Goal: Information Seeking & Learning: Compare options

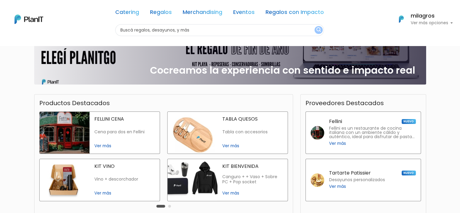
scroll to position [151, 0]
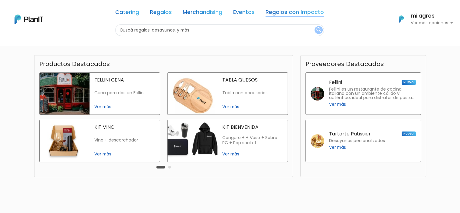
click at [292, 11] on link "Regalos con Impacto" at bounding box center [295, 13] width 58 height 7
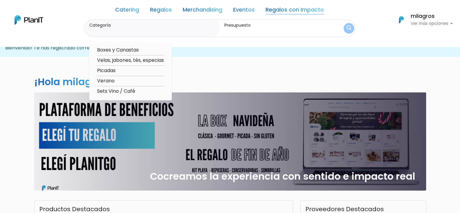
scroll to position [0, 0]
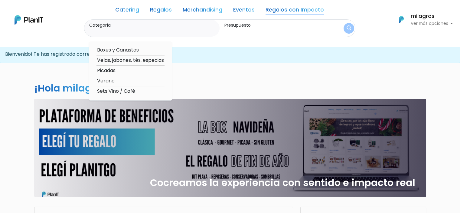
click at [131, 50] on option "Boxes y Canastas" at bounding box center [130, 50] width 68 height 8
type input "Boxes y Canastas"
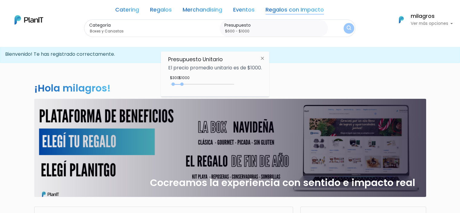
type input "$650 - $1000"
drag, startPoint x: 170, startPoint y: 83, endPoint x: 179, endPoint y: 83, distance: 8.8
click at [179, 83] on div at bounding box center [177, 83] width 3 height 3
click at [347, 27] on img "submit" at bounding box center [349, 28] width 5 height 6
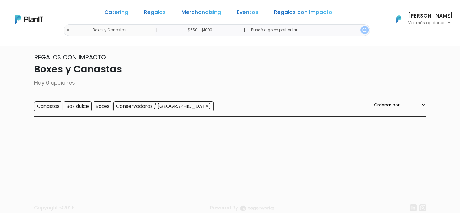
scroll to position [15, 0]
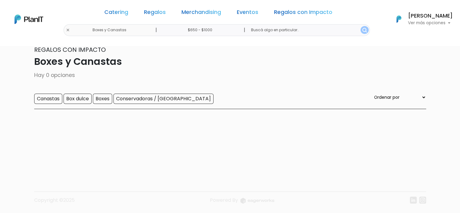
click at [198, 32] on input "$650 - $1000" at bounding box center [201, 30] width 92 height 12
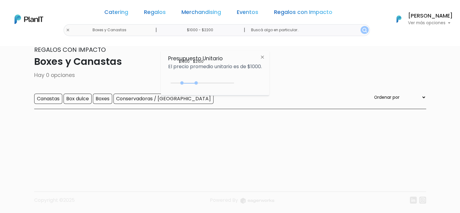
type input "$1000 - $2250"
drag, startPoint x: 177, startPoint y: 83, endPoint x: 199, endPoint y: 82, distance: 21.9
click at [199, 82] on div "1000 : 2100 1000 2100" at bounding box center [203, 84] width 64 height 6
click at [362, 29] on img "submit" at bounding box center [364, 30] width 5 height 5
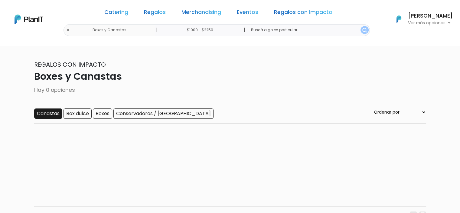
click at [46, 115] on input "Canastas" at bounding box center [48, 113] width 28 height 10
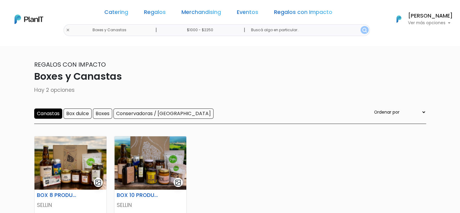
scroll to position [30, 0]
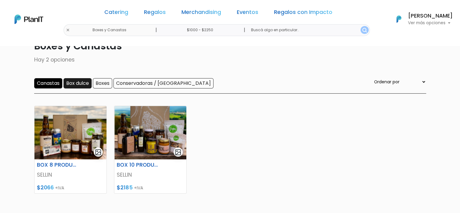
click at [77, 81] on input "Box dulce" at bounding box center [78, 83] width 28 height 10
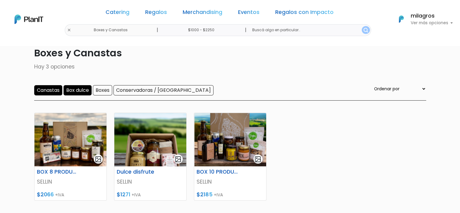
scroll to position [30, 0]
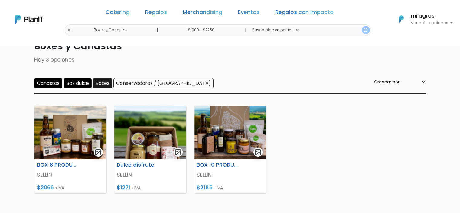
click at [105, 84] on input "Boxes" at bounding box center [102, 83] width 19 height 10
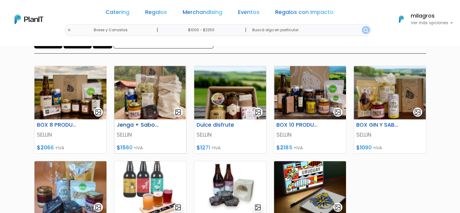
scroll to position [30, 0]
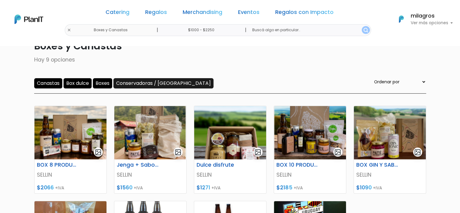
click at [145, 82] on input "Conservadoras / Bolsos" at bounding box center [163, 83] width 100 height 10
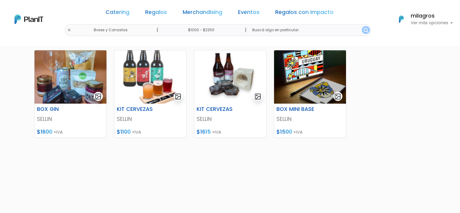
scroll to position [181, 0]
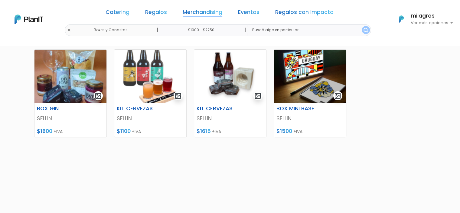
click at [208, 12] on link "Merchandising" at bounding box center [203, 13] width 40 height 7
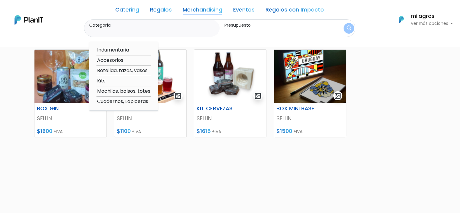
click at [156, 10] on link "Regalos" at bounding box center [161, 10] width 22 height 7
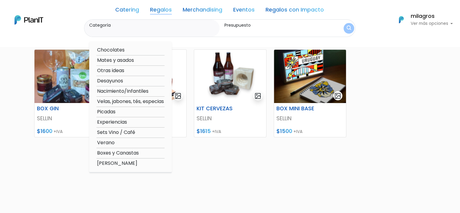
click at [109, 141] on option "Verano" at bounding box center [130, 143] width 68 height 8
type input "Verano"
type input "$1000 - $2250"
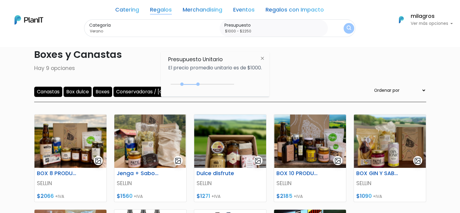
scroll to position [0, 0]
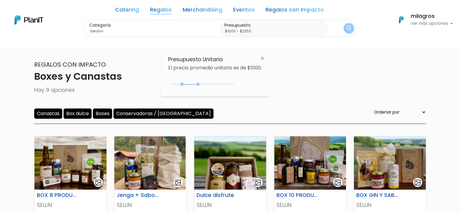
click at [166, 11] on link "Regalos" at bounding box center [161, 10] width 22 height 7
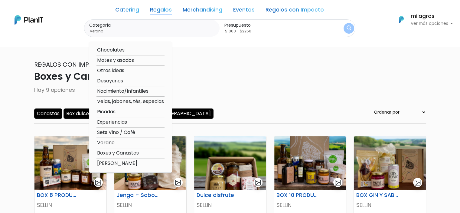
click at [127, 60] on option "Mates y asados" at bounding box center [130, 61] width 68 height 8
type input "Mates y asados"
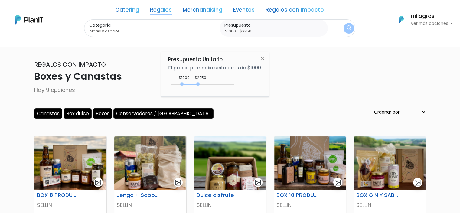
click at [347, 29] on img "submit" at bounding box center [349, 28] width 5 height 6
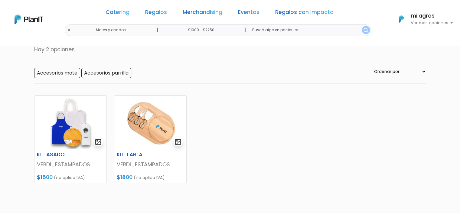
scroll to position [30, 0]
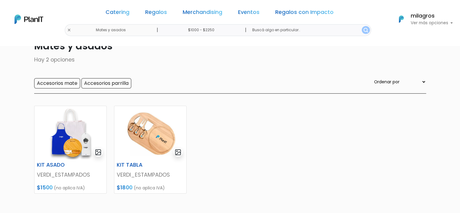
click at [207, 30] on input "$1000 - $2250" at bounding box center [203, 30] width 92 height 12
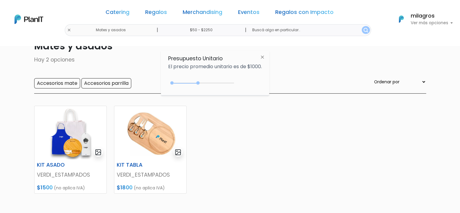
type input "$0 - $2250"
drag, startPoint x: 181, startPoint y: 83, endPoint x: 166, endPoint y: 84, distance: 14.8
click at [166, 84] on div "Presupuesto Unitario El precio promedio unitario es de $1000. $2250 $0 0 : 2250…" at bounding box center [215, 73] width 108 height 45
click at [362, 32] on button "submit" at bounding box center [366, 30] width 8 height 8
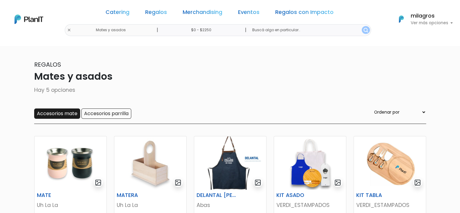
click at [67, 114] on input "Accesorios mate" at bounding box center [57, 113] width 46 height 10
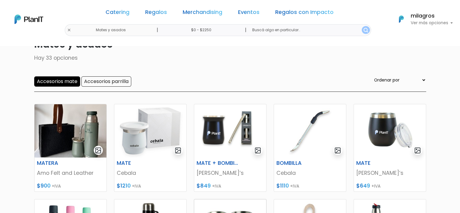
scroll to position [30, 0]
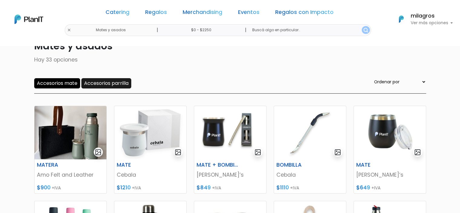
click at [121, 81] on input "Accesorios parrilla" at bounding box center [106, 83] width 50 height 10
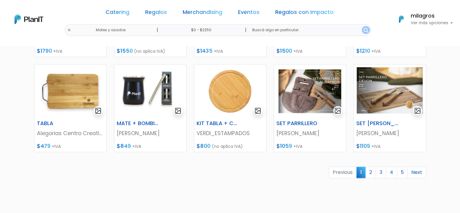
scroll to position [272, 0]
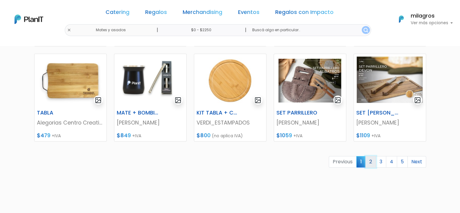
click at [370, 162] on link "2" at bounding box center [370, 161] width 11 height 11
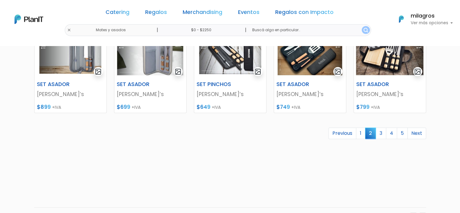
scroll to position [302, 0]
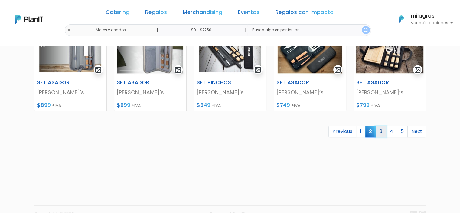
click at [381, 133] on link "3" at bounding box center [381, 131] width 11 height 11
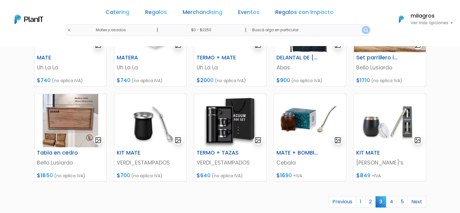
scroll to position [272, 0]
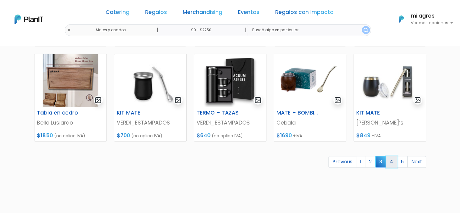
click at [392, 162] on link "4" at bounding box center [391, 161] width 11 height 11
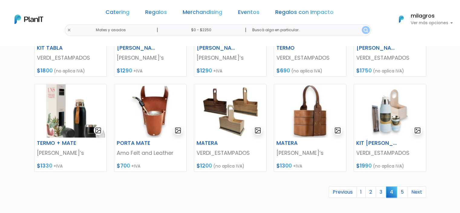
scroll to position [242, 0]
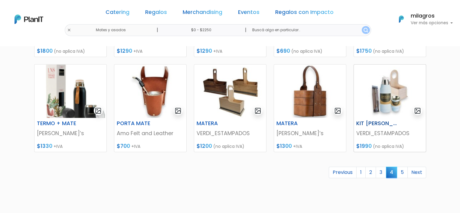
scroll to position [272, 0]
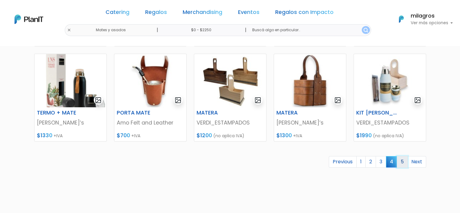
click at [403, 163] on link "5" at bounding box center [402, 161] width 11 height 11
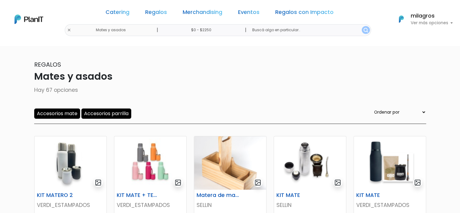
click at [86, 29] on div "Catering Regalos Merchandising Eventos Regalos con Impacto Mates y asados | $0 …" at bounding box center [230, 19] width 460 height 34
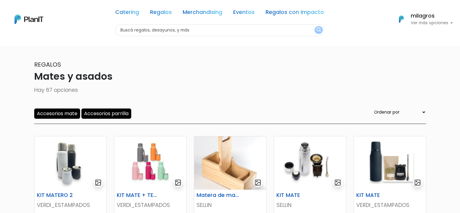
click at [154, 34] on input "text" at bounding box center [219, 30] width 209 height 12
click at [318, 29] on img "submit" at bounding box center [318, 30] width 5 height 6
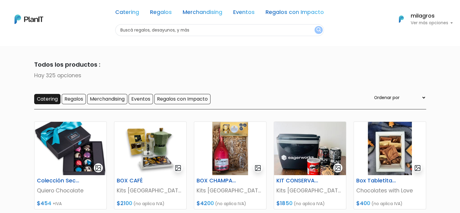
click at [46, 98] on input "Catering" at bounding box center [47, 99] width 26 height 10
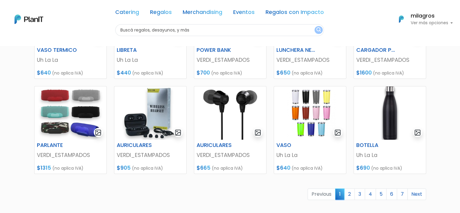
scroll to position [242, 0]
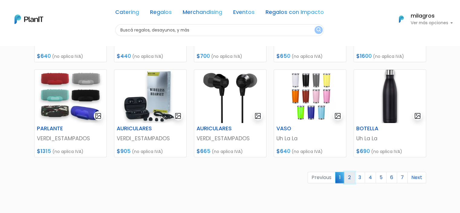
click at [350, 178] on link "2" at bounding box center [349, 176] width 11 height 11
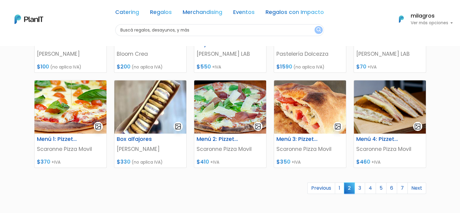
scroll to position [242, 0]
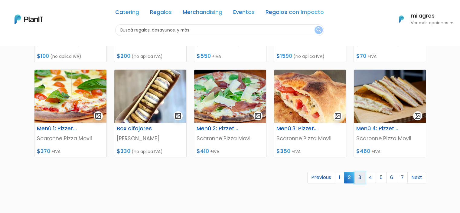
click at [361, 177] on link "3" at bounding box center [359, 176] width 11 height 11
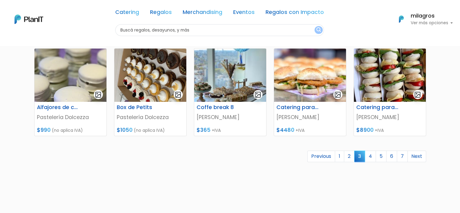
scroll to position [272, 0]
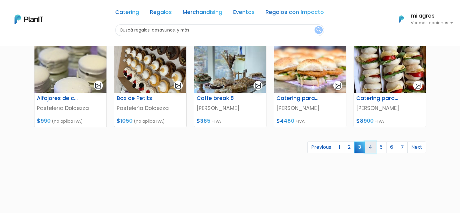
click at [371, 146] on link "4" at bounding box center [370, 146] width 11 height 11
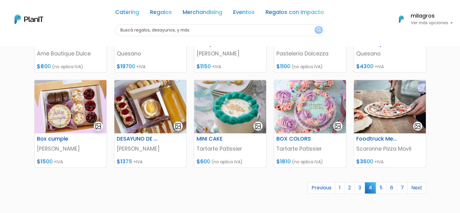
scroll to position [242, 0]
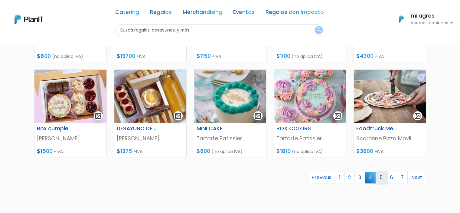
click at [384, 175] on link "5" at bounding box center [381, 176] width 11 height 11
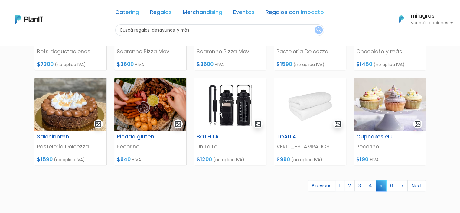
scroll to position [242, 0]
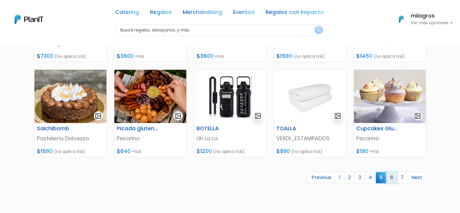
click at [392, 176] on link "6" at bounding box center [391, 176] width 11 height 11
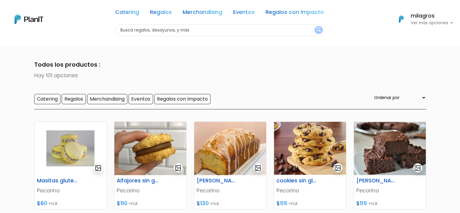
click at [209, 28] on input "text" at bounding box center [219, 30] width 209 height 12
type input "cuero"
click at [316, 31] on img "submit" at bounding box center [318, 30] width 5 height 6
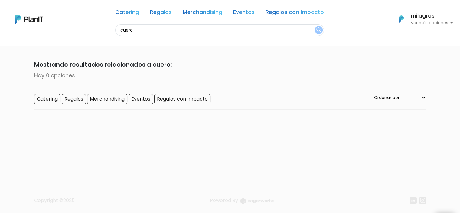
scroll to position [0, 0]
drag, startPoint x: 45, startPoint y: 25, endPoint x: 45, endPoint y: 15, distance: 10.0
click at [40, 24] on div "Catering Regalos Merchandising Eventos Regalos con Impacto cuero Catering Regal…" at bounding box center [230, 19] width 460 height 34
click at [73, 98] on input "Regalos" at bounding box center [74, 98] width 24 height 10
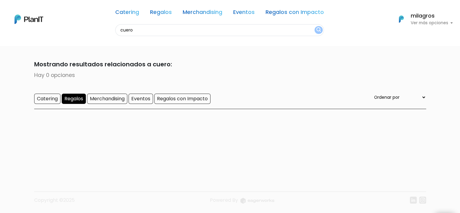
click at [108, 98] on input "Merchandising" at bounding box center [107, 98] width 40 height 10
click at [152, 99] on input "Eventos" at bounding box center [141, 99] width 24 height 10
click at [312, 28] on input "cuero" at bounding box center [219, 30] width 209 height 12
click at [164, 12] on link "Regalos" at bounding box center [161, 13] width 22 height 7
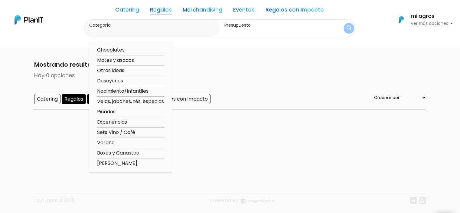
click at [120, 69] on option "Otras ideas" at bounding box center [130, 71] width 68 height 8
type input "Otras ideas"
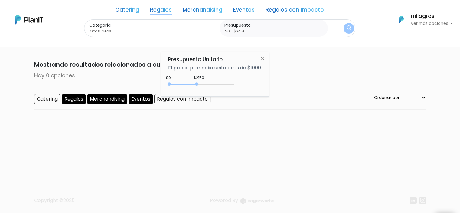
type input "$0 - $2500"
drag, startPoint x: 181, startPoint y: 84, endPoint x: 203, endPoint y: 83, distance: 21.2
click at [203, 83] on div "0 : 2500 0 2500" at bounding box center [203, 85] width 64 height 6
click at [347, 29] on img "submit" at bounding box center [349, 28] width 5 height 6
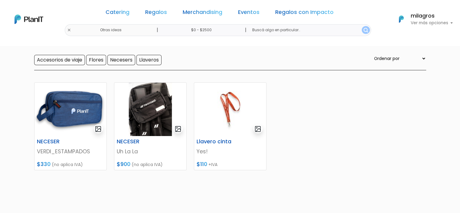
scroll to position [60, 0]
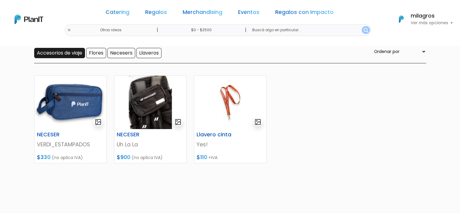
click at [70, 54] on input "Accesorios de viaje" at bounding box center [59, 53] width 51 height 10
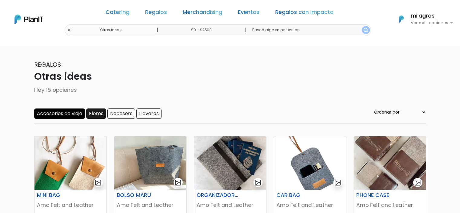
click at [99, 112] on input "Flores" at bounding box center [96, 113] width 20 height 10
click at [126, 115] on input "Necesers" at bounding box center [121, 113] width 28 height 10
click at [158, 112] on input "Llaveros" at bounding box center [148, 113] width 25 height 10
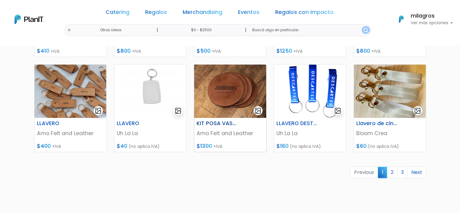
scroll to position [272, 0]
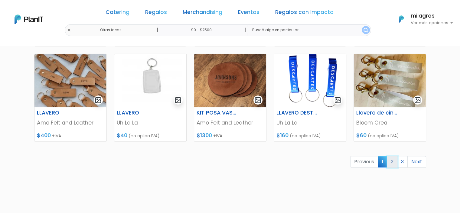
click at [390, 161] on link "2" at bounding box center [392, 161] width 11 height 11
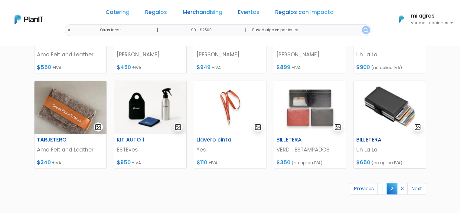
scroll to position [256, 0]
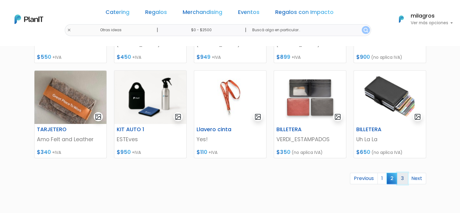
click at [401, 176] on link "3" at bounding box center [402, 177] width 11 height 11
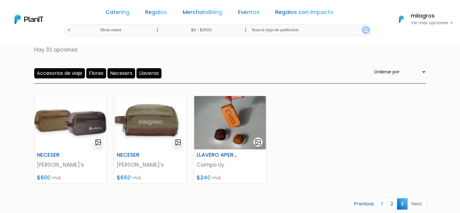
scroll to position [30, 0]
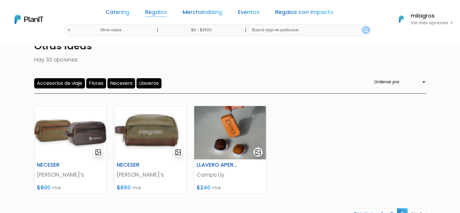
click at [162, 13] on link "Regalos" at bounding box center [156, 13] width 22 height 7
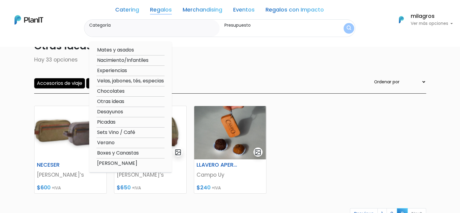
click at [132, 61] on option "Nacimiento/Infantiles" at bounding box center [130, 61] width 68 height 8
type input "Nacimiento/Infantiles"
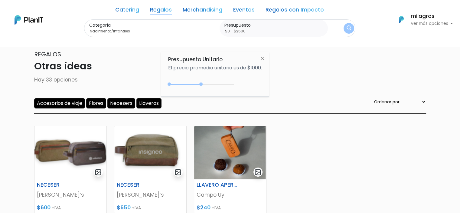
scroll to position [0, 0]
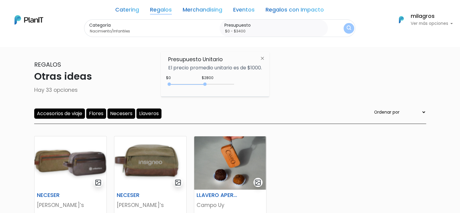
type input "$0 - $3450"
drag, startPoint x: 201, startPoint y: 84, endPoint x: 214, endPoint y: 84, distance: 13.6
click at [214, 84] on div at bounding box center [212, 83] width 3 height 3
click at [343, 26] on button "submit" at bounding box center [349, 28] width 14 height 14
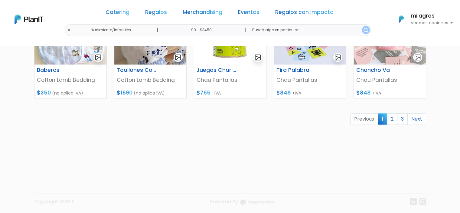
scroll to position [316, 0]
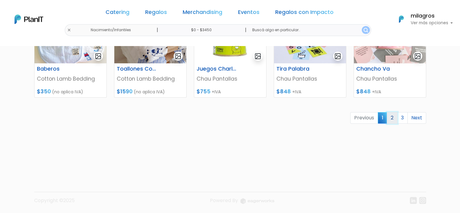
click at [392, 119] on link "2" at bounding box center [392, 117] width 11 height 11
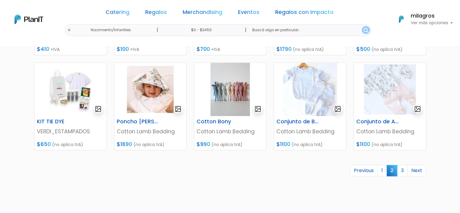
scroll to position [272, 0]
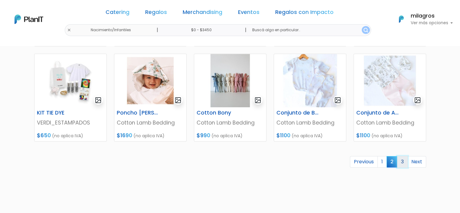
click at [403, 162] on link "3" at bounding box center [402, 161] width 11 height 11
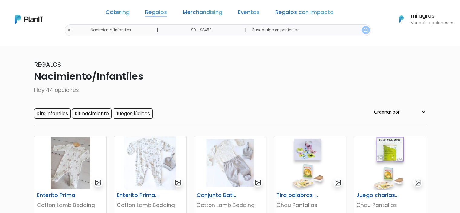
click at [164, 11] on link "Regalos" at bounding box center [156, 13] width 22 height 7
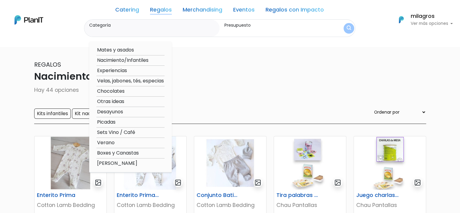
click at [134, 81] on option "Velas, jabones, tés, especias" at bounding box center [130, 81] width 68 height 8
type input "Velas, jabones, tés, especias"
type input "$0 - $3450"
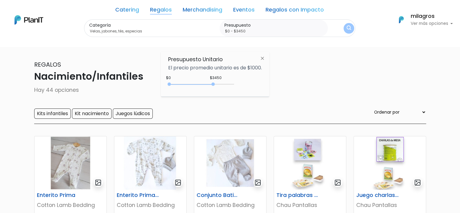
click at [344, 26] on button "submit" at bounding box center [349, 28] width 11 height 11
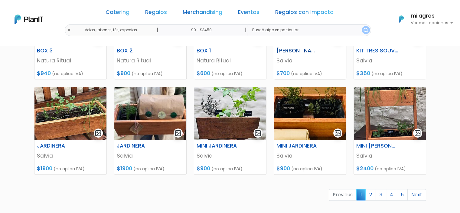
scroll to position [272, 0]
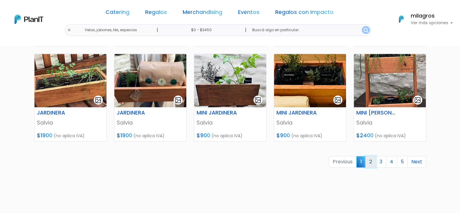
click at [371, 163] on link "2" at bounding box center [370, 161] width 11 height 11
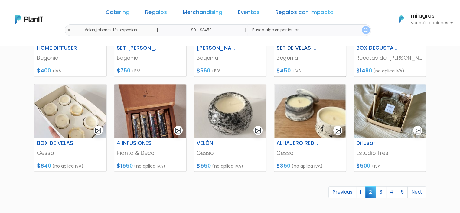
scroll to position [272, 0]
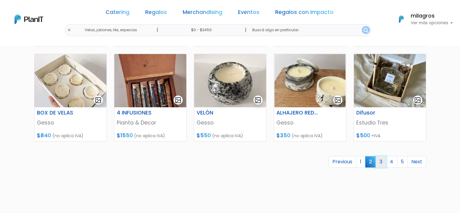
click at [382, 161] on link "3" at bounding box center [381, 161] width 11 height 11
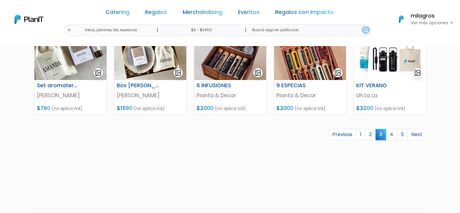
scroll to position [302, 0]
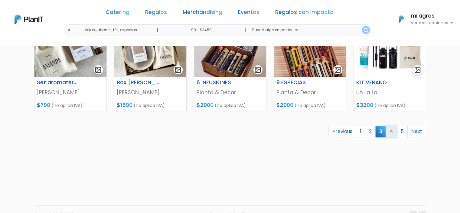
click at [392, 133] on link "4" at bounding box center [391, 131] width 11 height 11
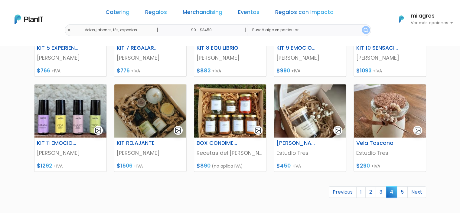
scroll to position [272, 0]
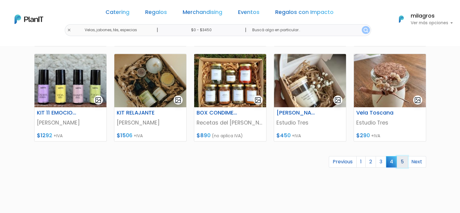
click at [403, 161] on link "5" at bounding box center [402, 161] width 11 height 11
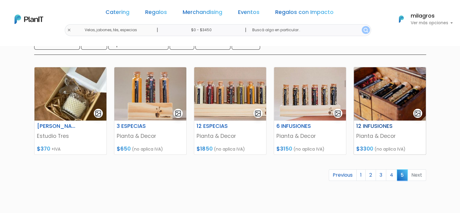
scroll to position [60, 0]
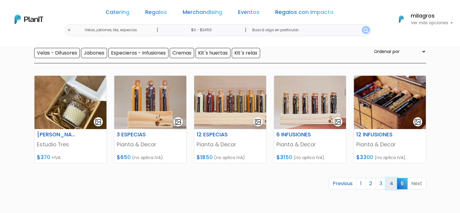
click at [392, 182] on link "4" at bounding box center [391, 183] width 11 height 11
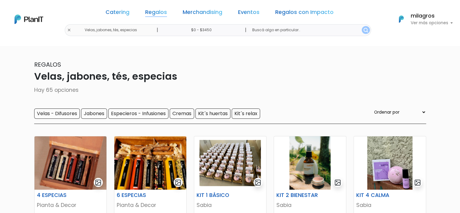
click at [157, 12] on link "Regalos" at bounding box center [156, 13] width 22 height 7
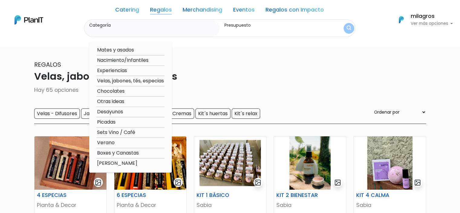
click at [118, 131] on option "Sets Vino / Café" at bounding box center [130, 133] width 68 height 8
type input "Sets Vino / Café"
type input "$0 - $3450"
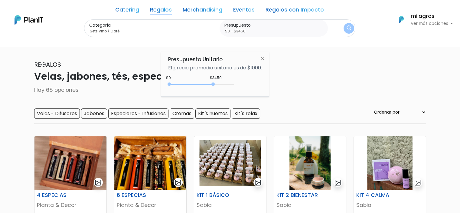
click at [347, 28] on img "submit" at bounding box center [349, 28] width 5 height 6
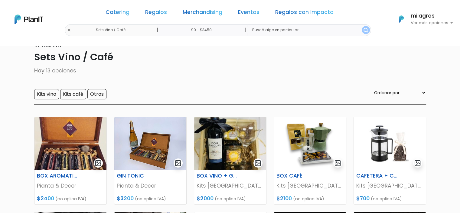
scroll to position [30, 0]
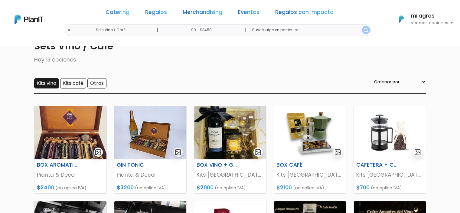
click at [45, 85] on input "Kits vino" at bounding box center [46, 83] width 25 height 10
